Goal: Check status

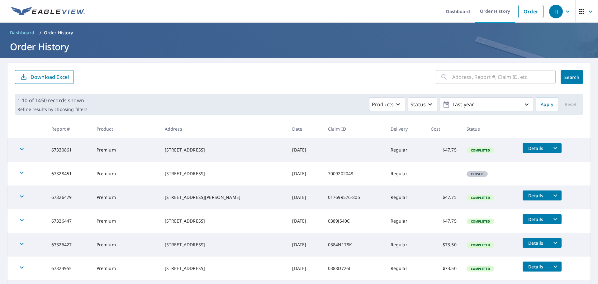
click at [444, 74] on div "​" at bounding box center [496, 77] width 120 height 14
type input "1491"
click at [566, 79] on span "Search" at bounding box center [572, 77] width 12 height 6
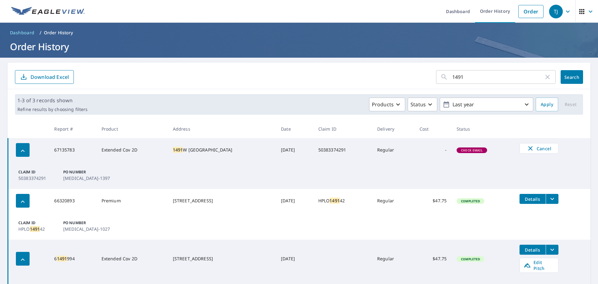
click at [148, 166] on td "Claim ID 50383374291 PO Number [MEDICAL_DATA]-1397" at bounding box center [299, 175] width 583 height 27
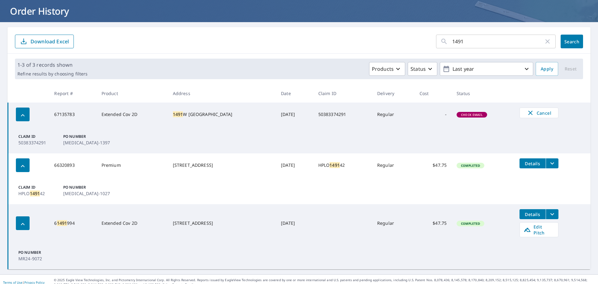
scroll to position [37, 0]
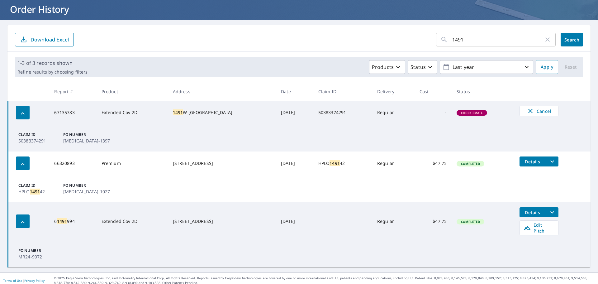
click at [466, 115] on span "Check Email" at bounding box center [472, 113] width 29 height 4
click at [463, 112] on span "Check Email" at bounding box center [472, 113] width 29 height 4
click at [277, 119] on td "[DATE]" at bounding box center [294, 113] width 37 height 24
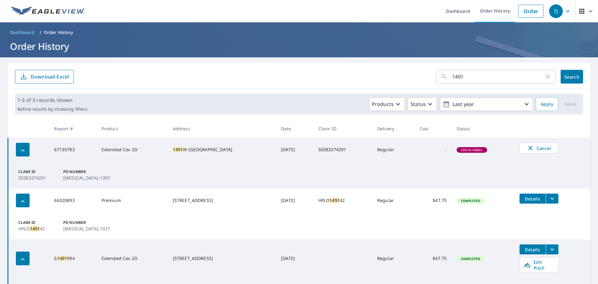
scroll to position [0, 0]
